Goal: Task Accomplishment & Management: Use online tool/utility

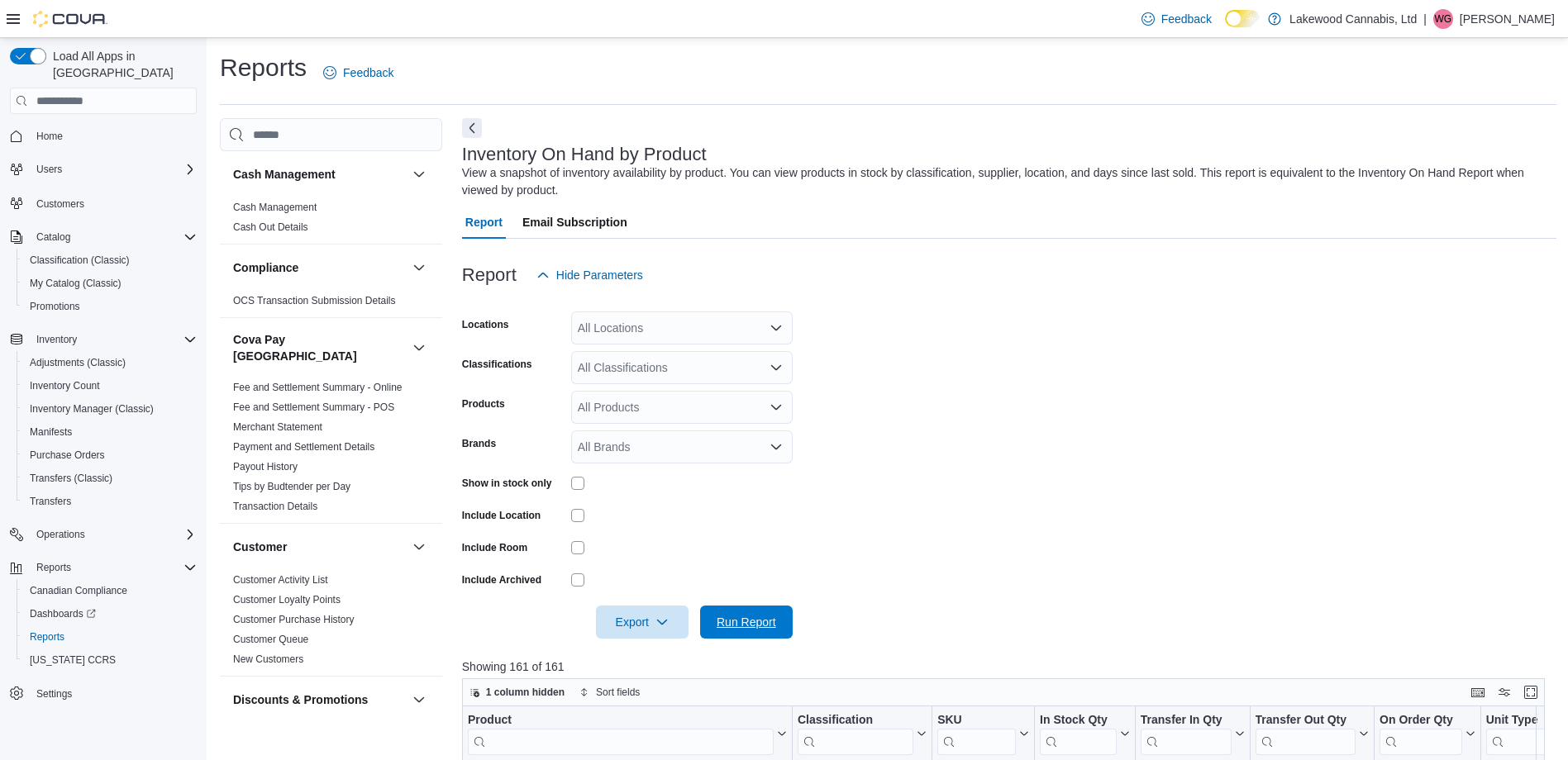
click at [739, 625] on span "Run Report" at bounding box center [746, 622] width 60 height 16
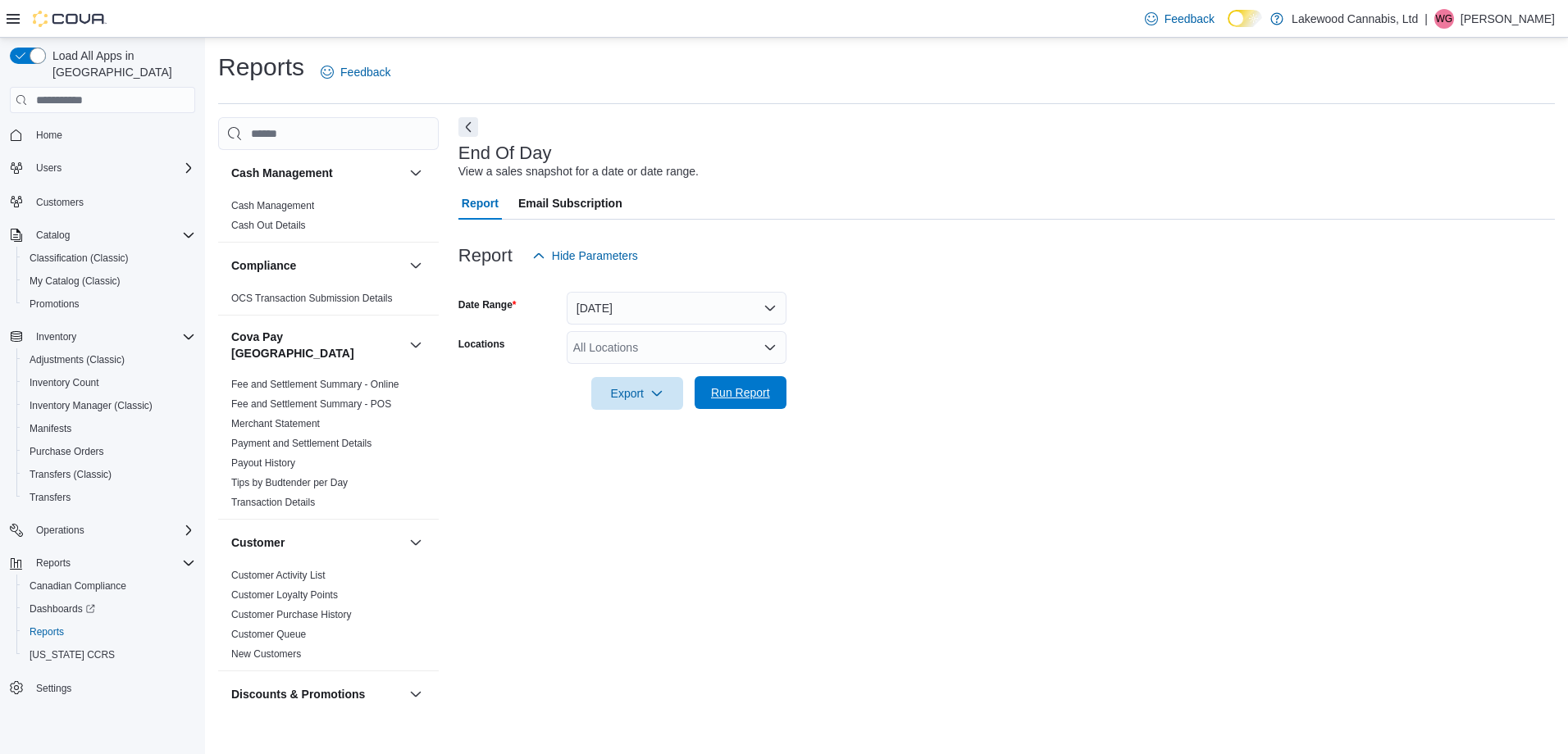
click at [743, 399] on span "Run Report" at bounding box center [740, 392] width 59 height 16
